Goal: Task Accomplishment & Management: Manage account settings

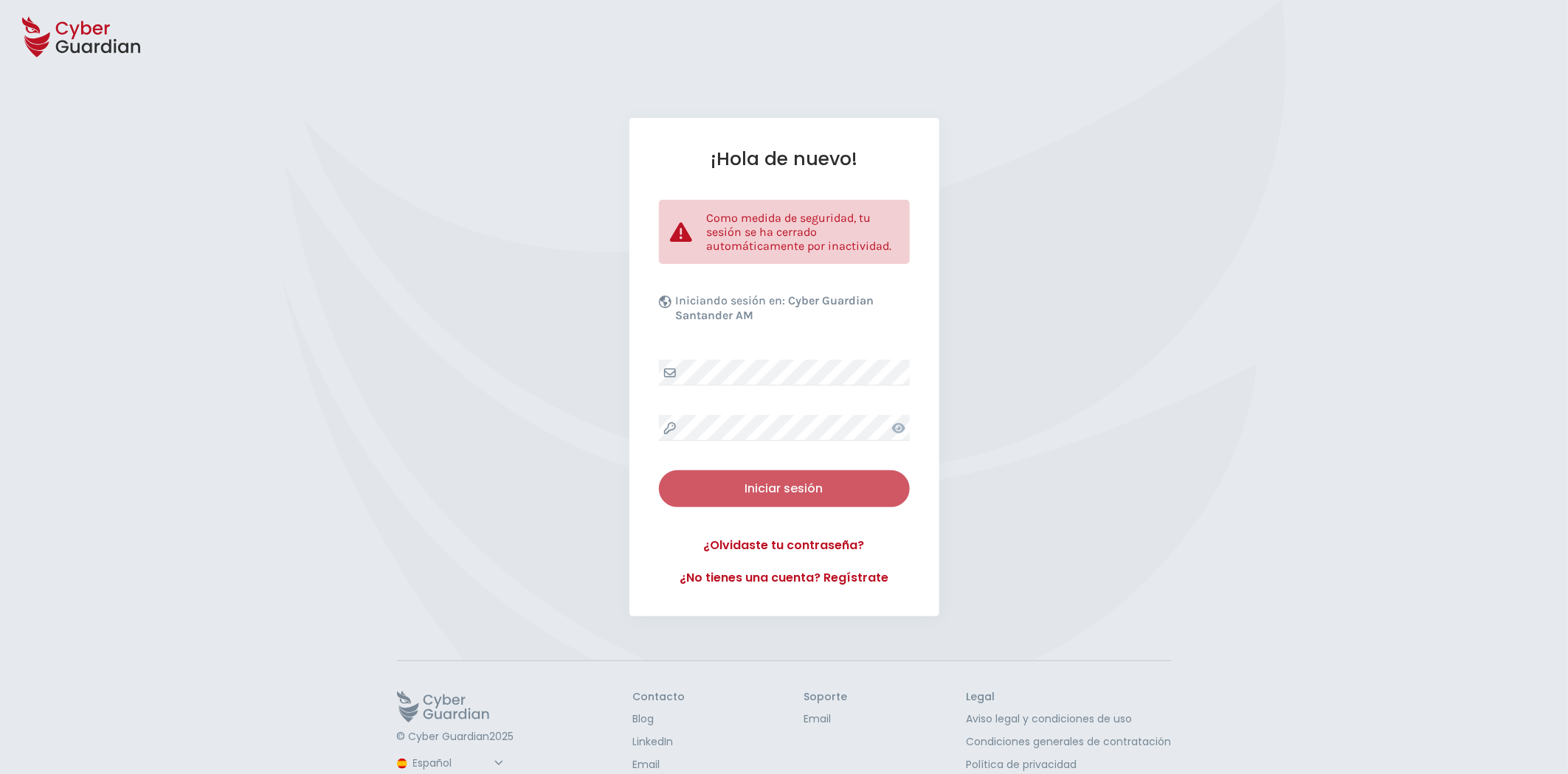
click at [813, 489] on div "Iniciar sesión" at bounding box center [784, 489] width 229 height 17
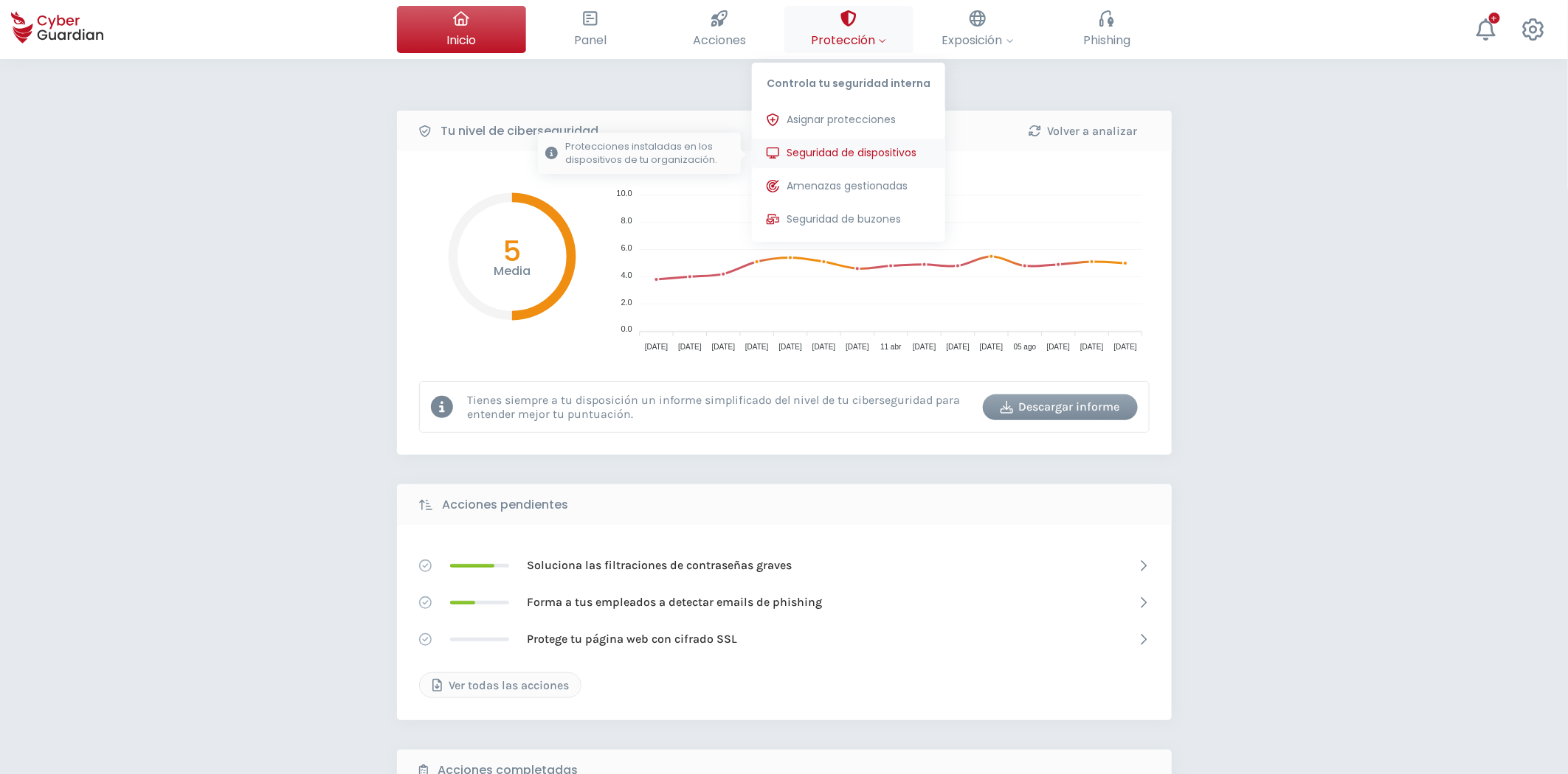
click at [847, 149] on span "Seguridad de dispositivos" at bounding box center [851, 153] width 130 height 16
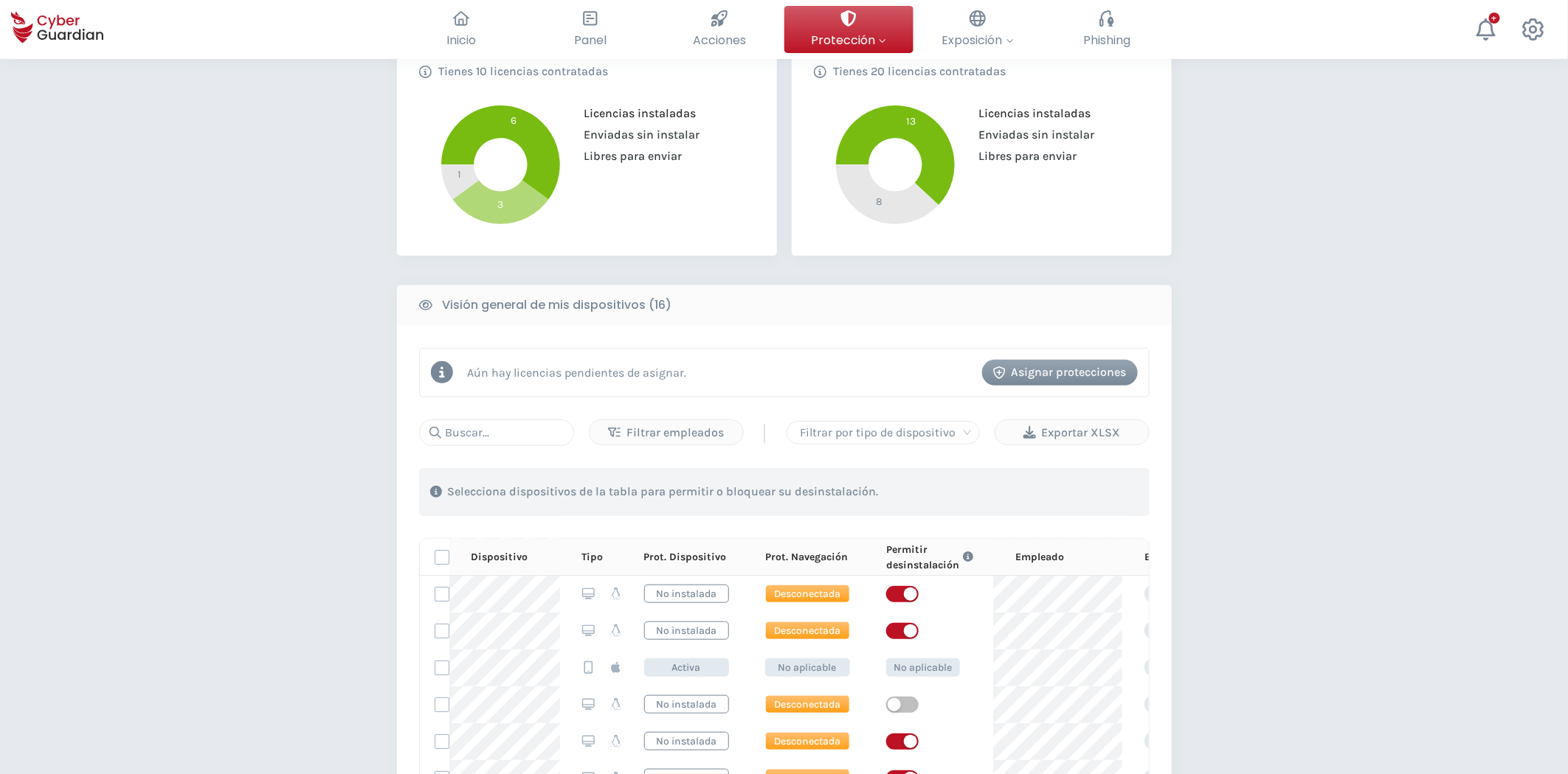
scroll to position [163, 0]
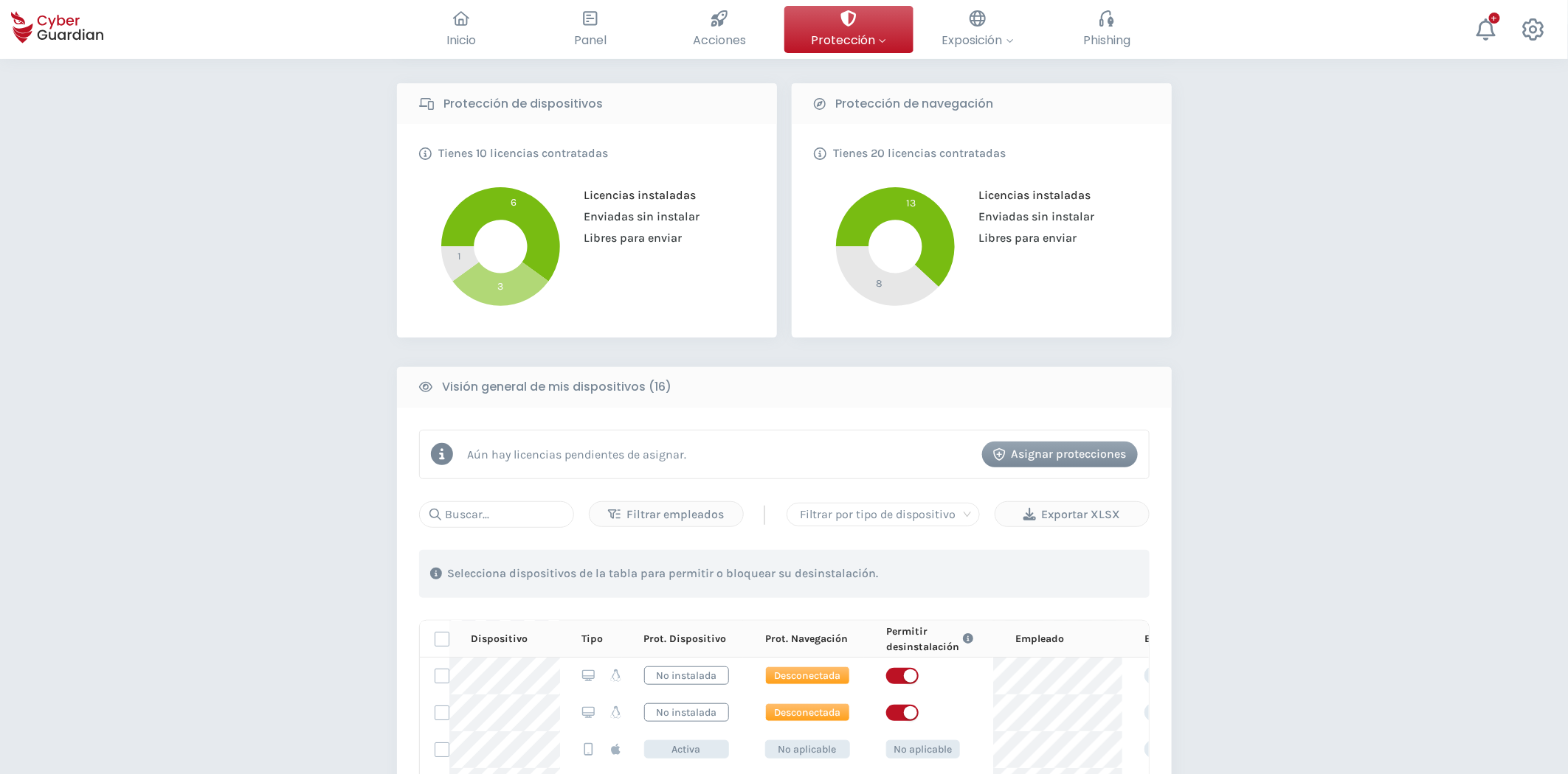
click at [842, 224] on icon at bounding box center [895, 237] width 118 height 99
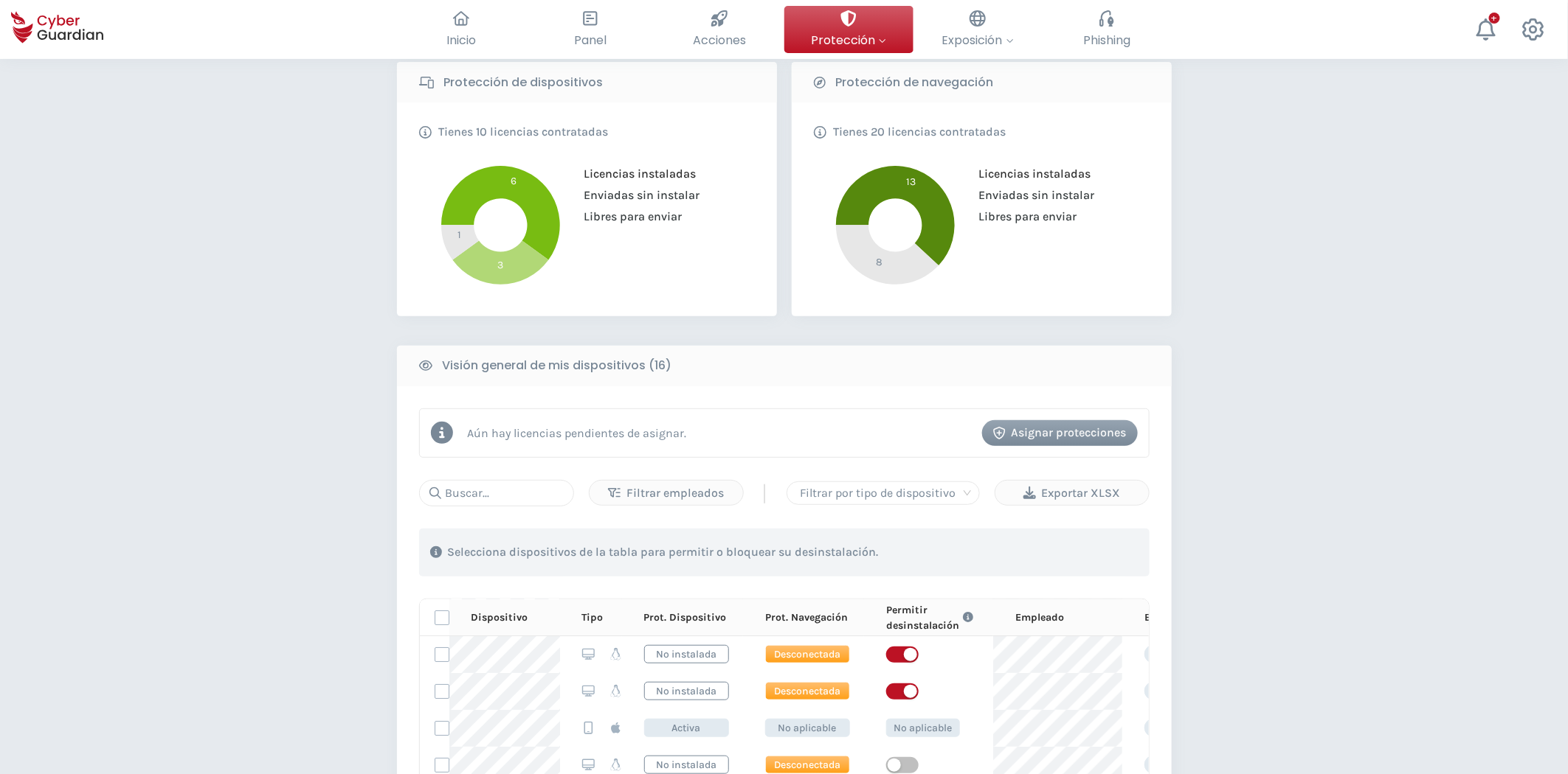
scroll to position [82, 0]
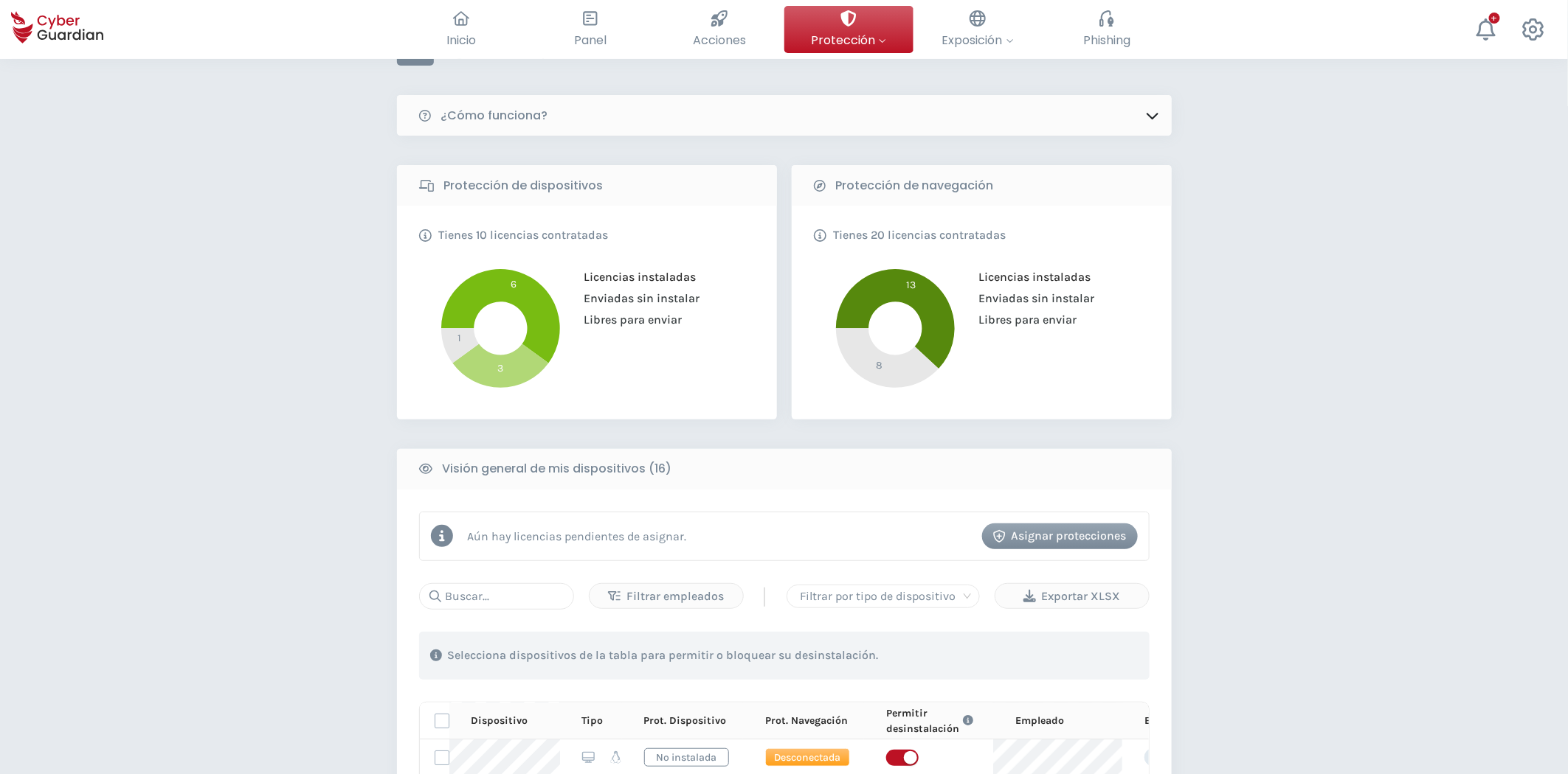
click at [913, 327] on circle at bounding box center [895, 327] width 53 height 53
click at [958, 333] on foreignobject "Licencias instaladas Enviadas sin instalar Libres para enviar" at bounding box center [981, 331] width 332 height 133
click at [947, 335] on icon at bounding box center [895, 319] width 118 height 99
click at [1275, 443] on div "PROTECCIÓN > Seguridad de dispositivos ¿Cómo funciona? Protección de dispositiv…" at bounding box center [784, 712] width 1568 height 1469
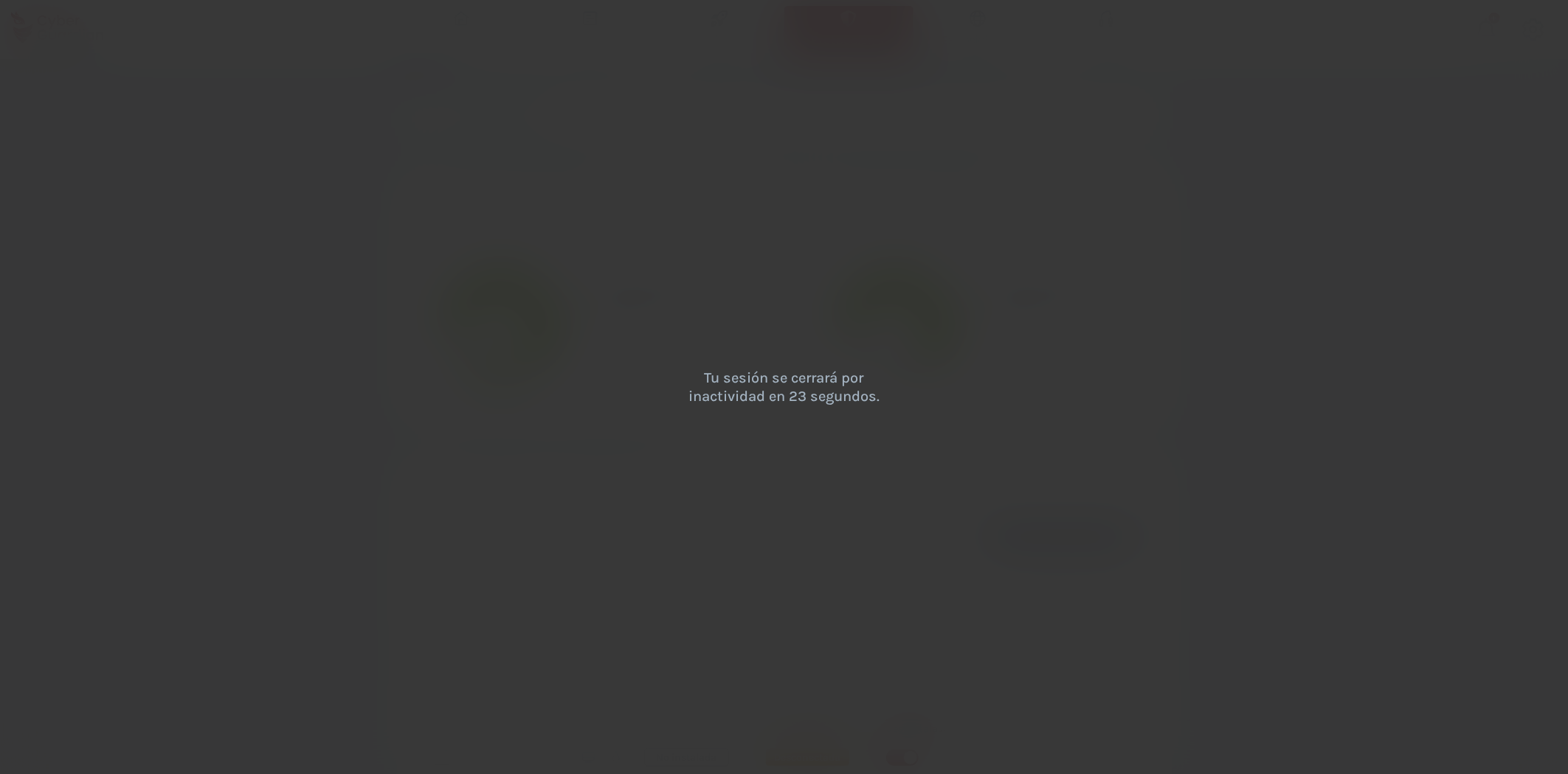
click at [947, 215] on div "Tu sesión se cerrará por inactividad en 23 segundos." at bounding box center [784, 387] width 1568 height 774
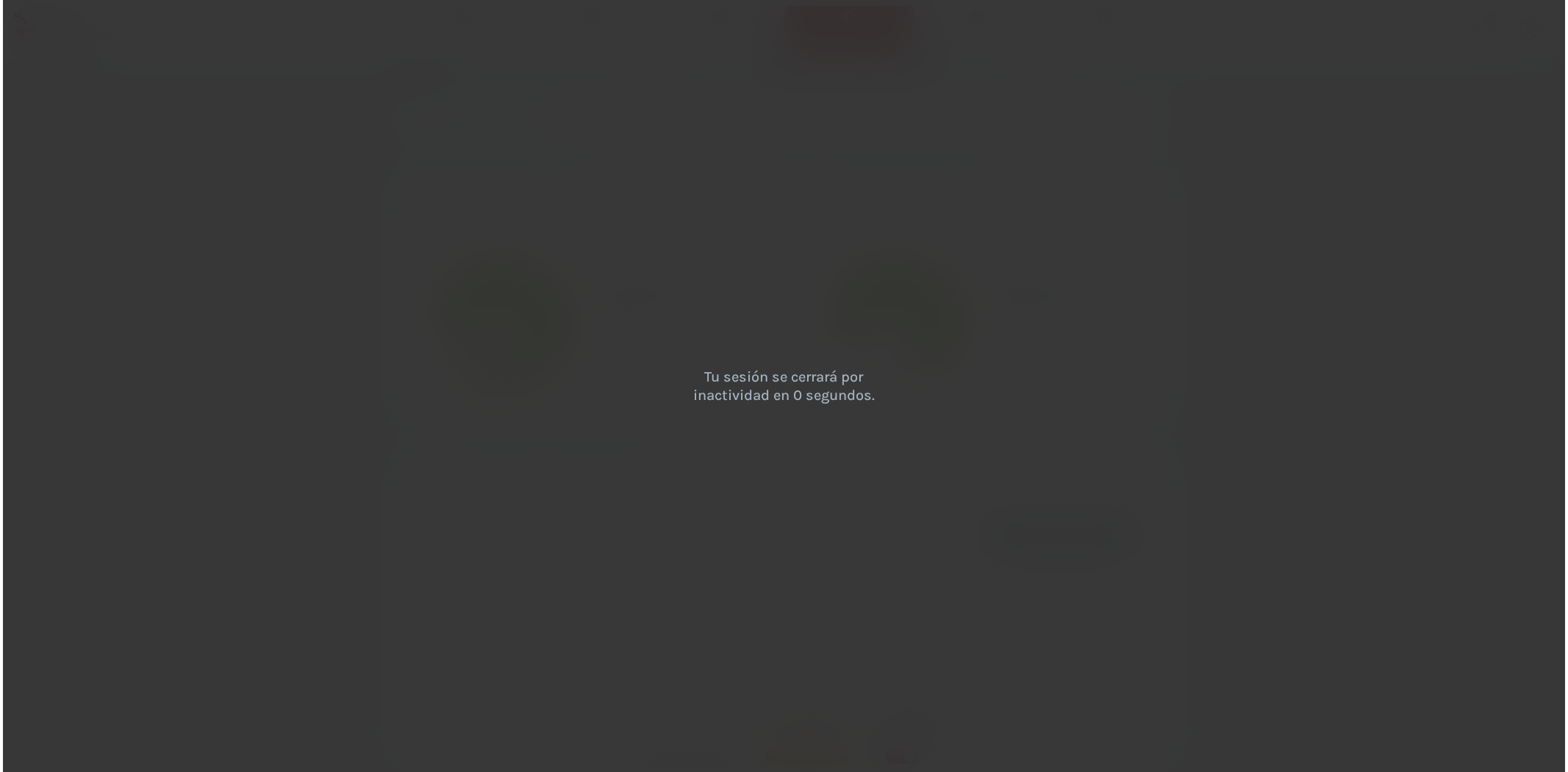
scroll to position [0, 0]
